Goal: Transaction & Acquisition: Purchase product/service

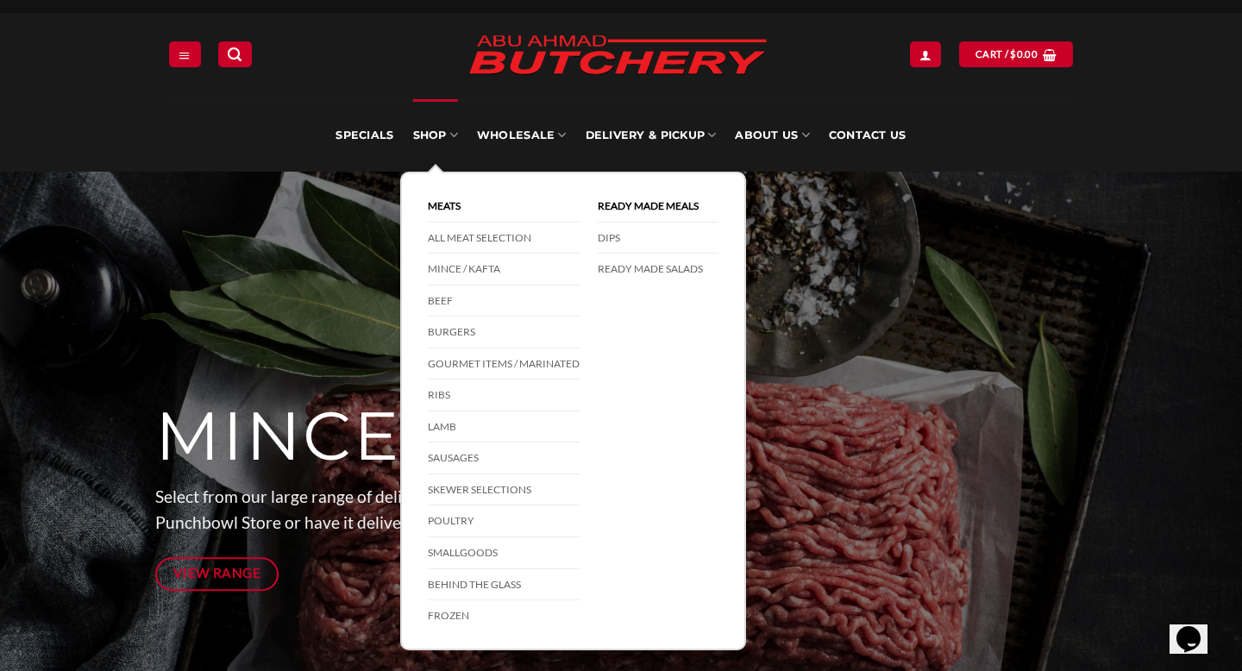
scroll to position [33, 0]
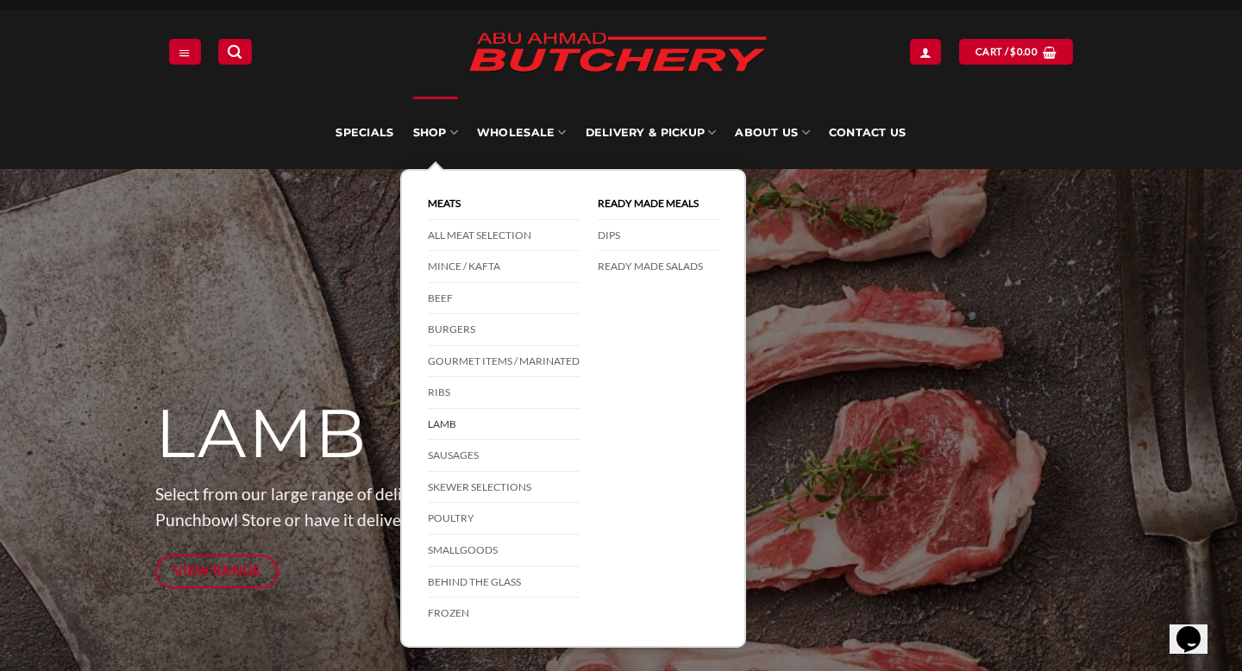
click at [446, 418] on link "Lamb" at bounding box center [504, 425] width 152 height 32
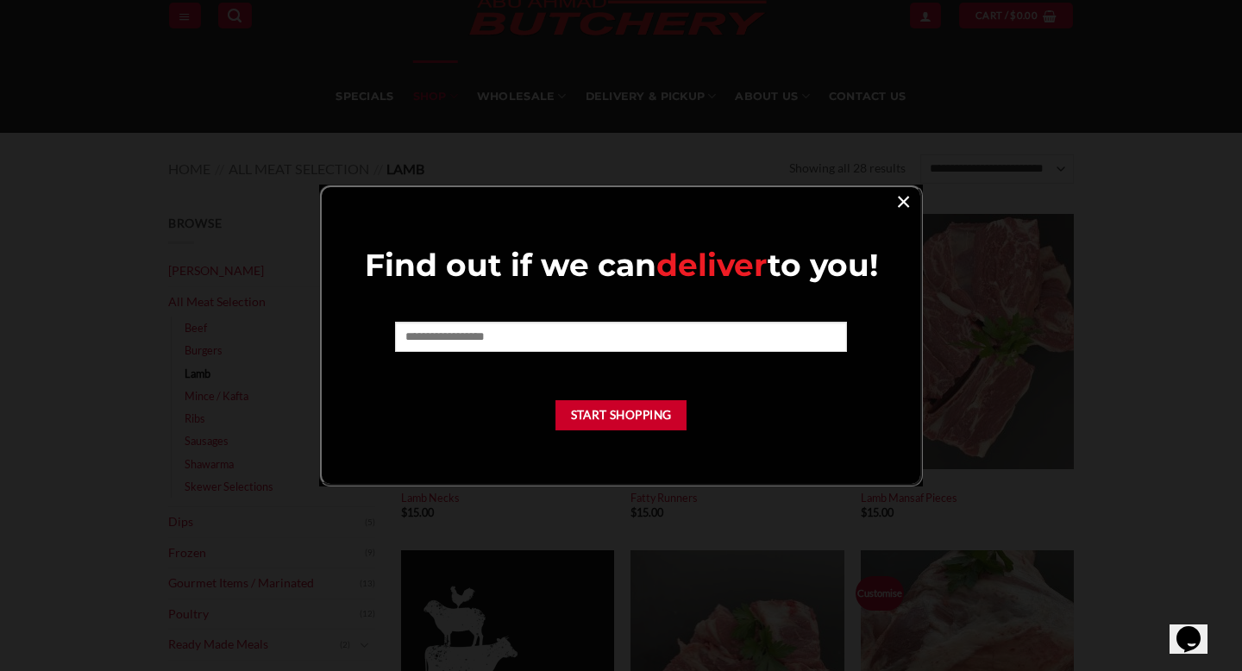
click at [900, 198] on link "×" at bounding box center [903, 200] width 25 height 23
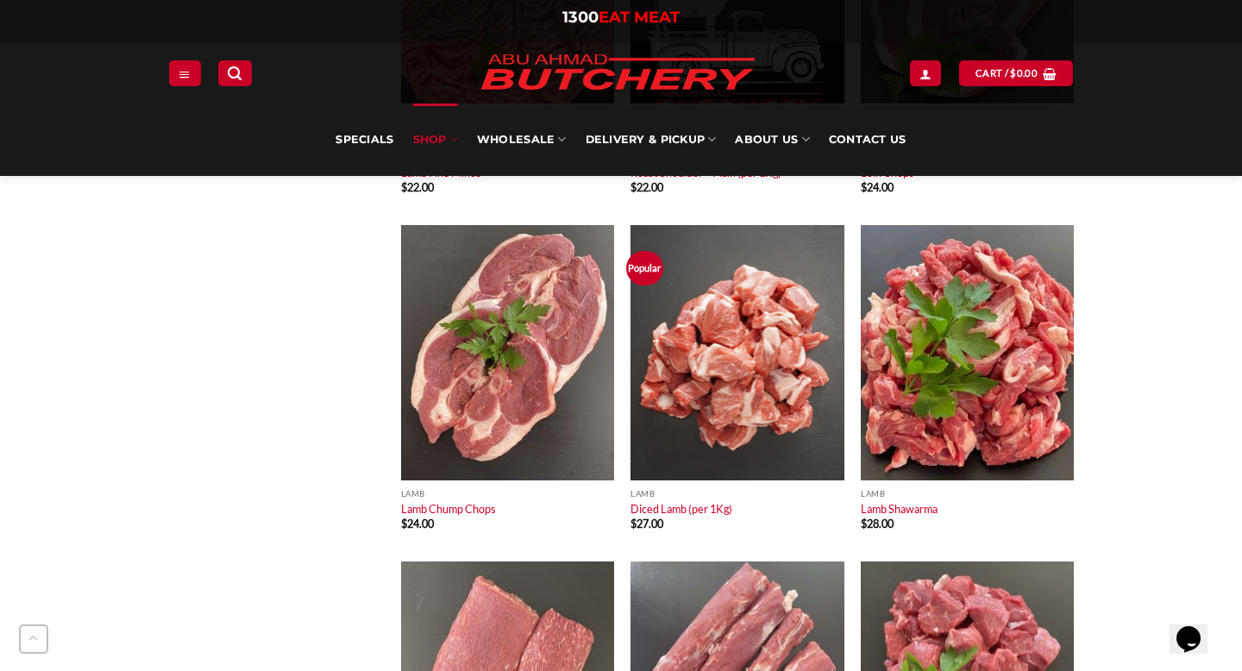
scroll to position [1737, 0]
